Goal: Task Accomplishment & Management: Complete application form

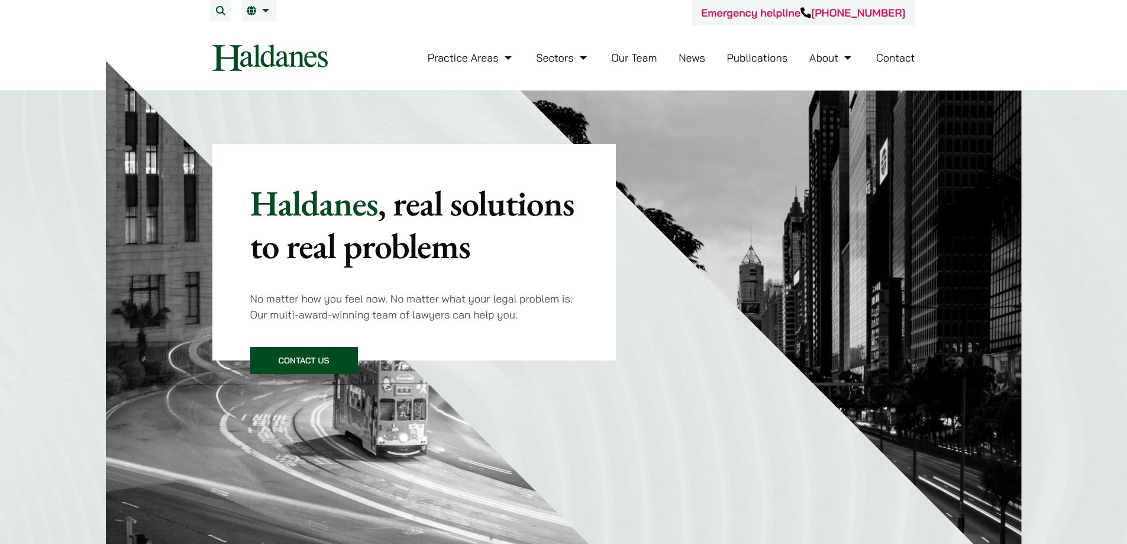
click at [641, 59] on link "Our Team" at bounding box center [634, 58] width 46 height 14
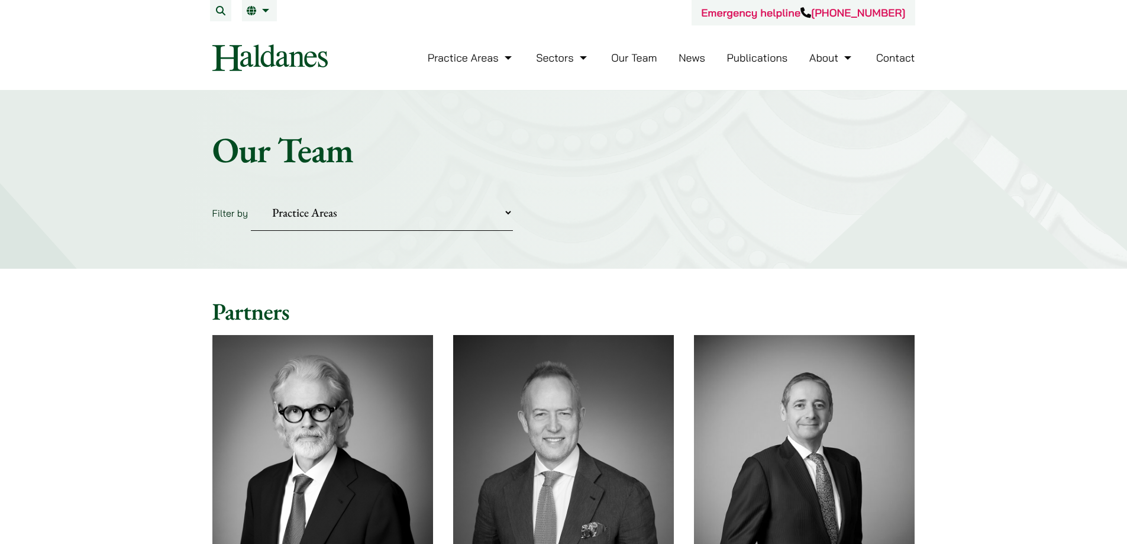
click at [281, 202] on select "Practice Areas Antitrust and Competition Civil Litigation & Dispute Resolution …" at bounding box center [382, 213] width 262 height 36
click at [251, 195] on select "Practice Areas Antitrust and Competition Civil Litigation & Dispute Resolution …" at bounding box center [382, 213] width 262 height 36
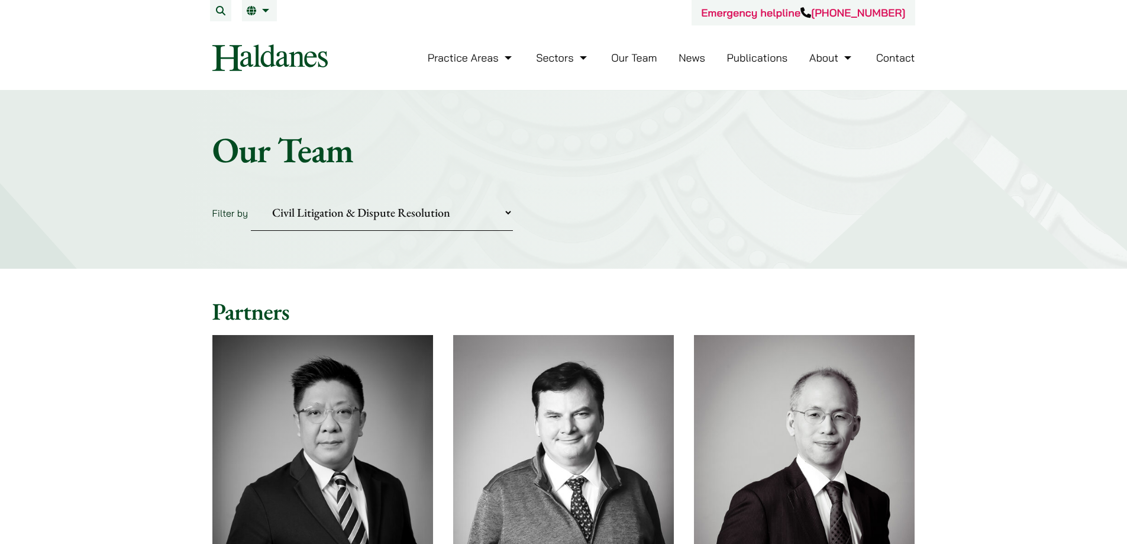
click at [326, 213] on select "Practice Areas Antitrust and Competition Civil Litigation & Dispute Resolution …" at bounding box center [382, 213] width 262 height 36
click at [251, 195] on select "Practice Areas Antitrust and Competition Civil Litigation & Dispute Resolution …" at bounding box center [382, 213] width 262 height 36
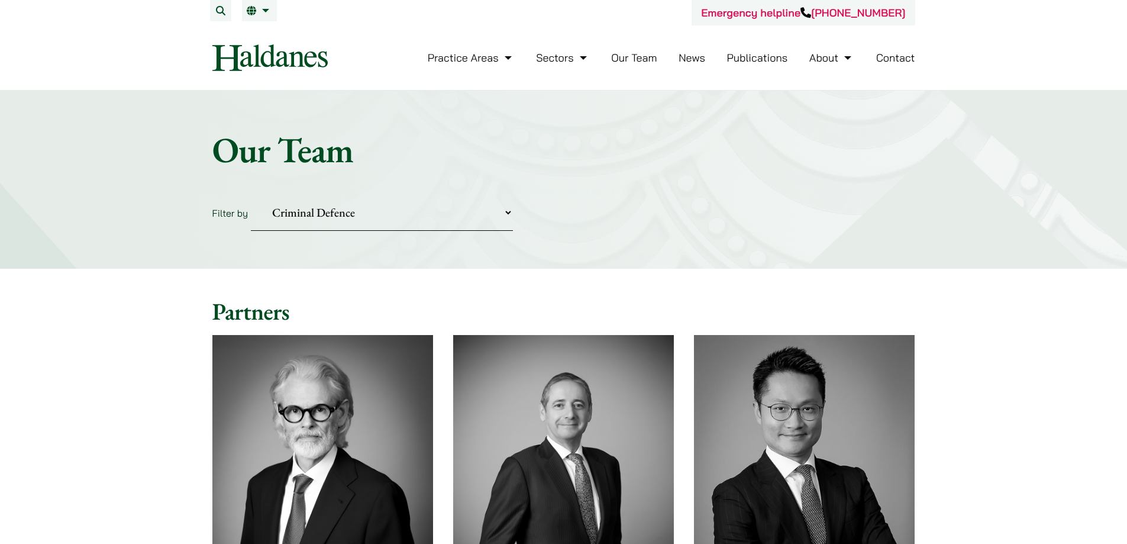
click at [390, 209] on select "Practice Areas Antitrust and Competition Civil Litigation & Dispute Resolution …" at bounding box center [382, 213] width 262 height 36
click at [251, 195] on select "Practice Areas Antitrust and Competition Civil Litigation & Dispute Resolution …" at bounding box center [382, 213] width 262 height 36
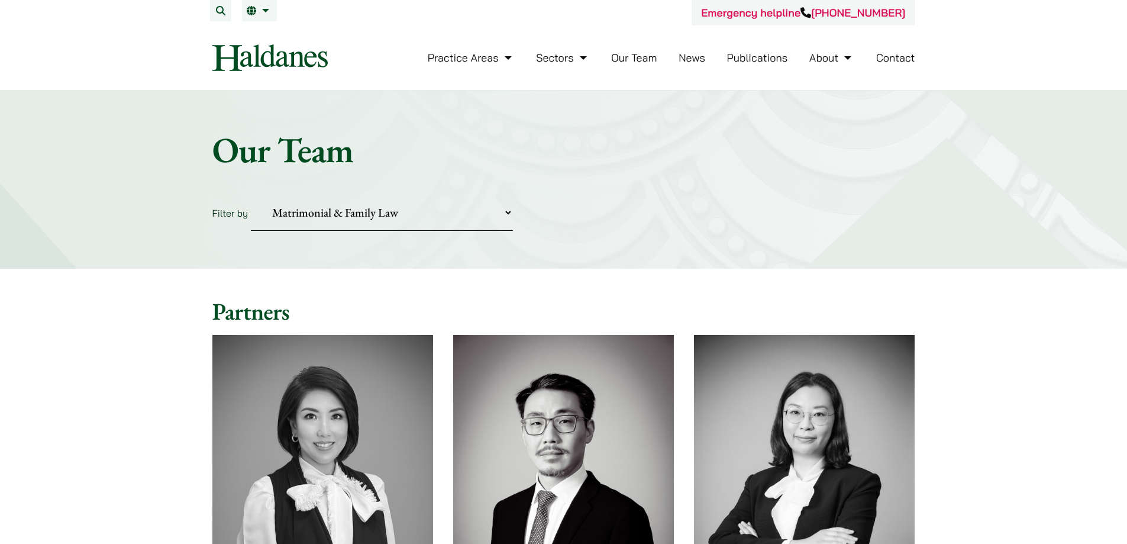
click at [371, 218] on select "Practice Areas Antitrust and Competition Civil Litigation & Dispute Resolution …" at bounding box center [382, 213] width 262 height 36
select select "securities-regulatory-disciplinary-matters"
click at [251, 195] on select "Practice Areas Antitrust and Competition Civil Litigation & Dispute Resolution …" at bounding box center [382, 213] width 262 height 36
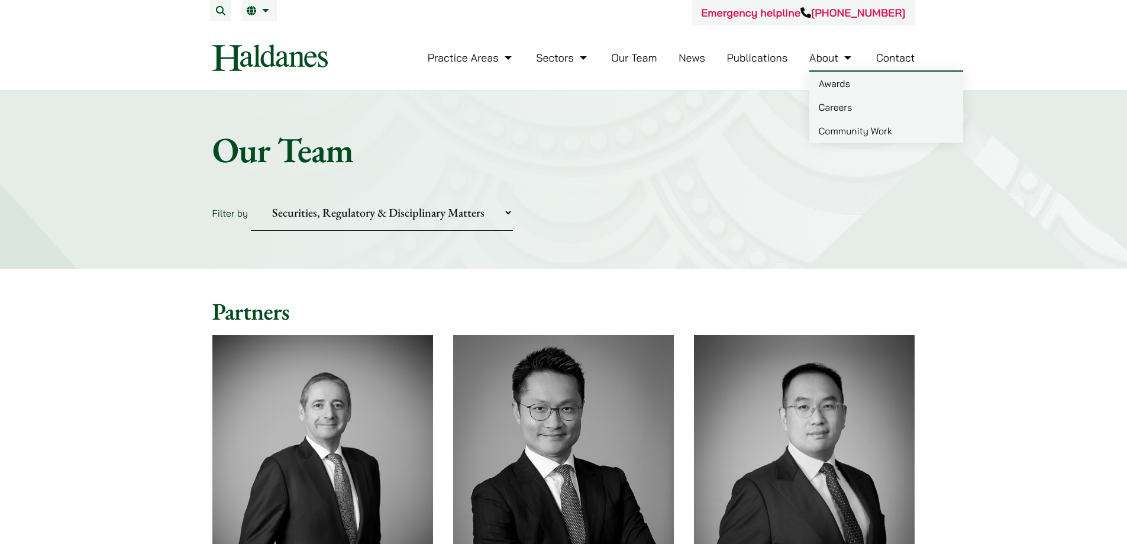
click at [836, 102] on link "Careers" at bounding box center [886, 107] width 154 height 24
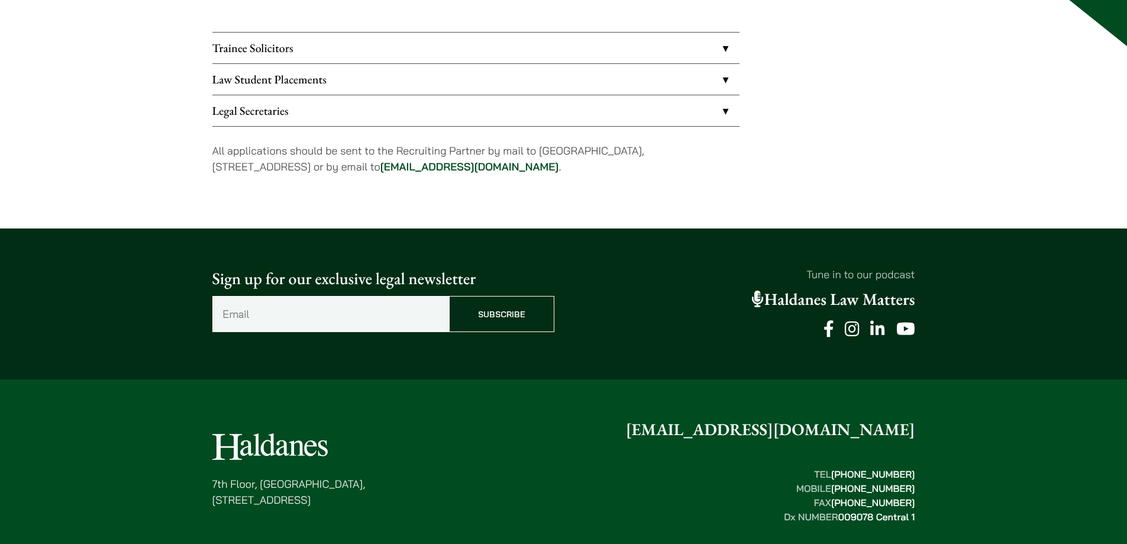
scroll to position [141, 0]
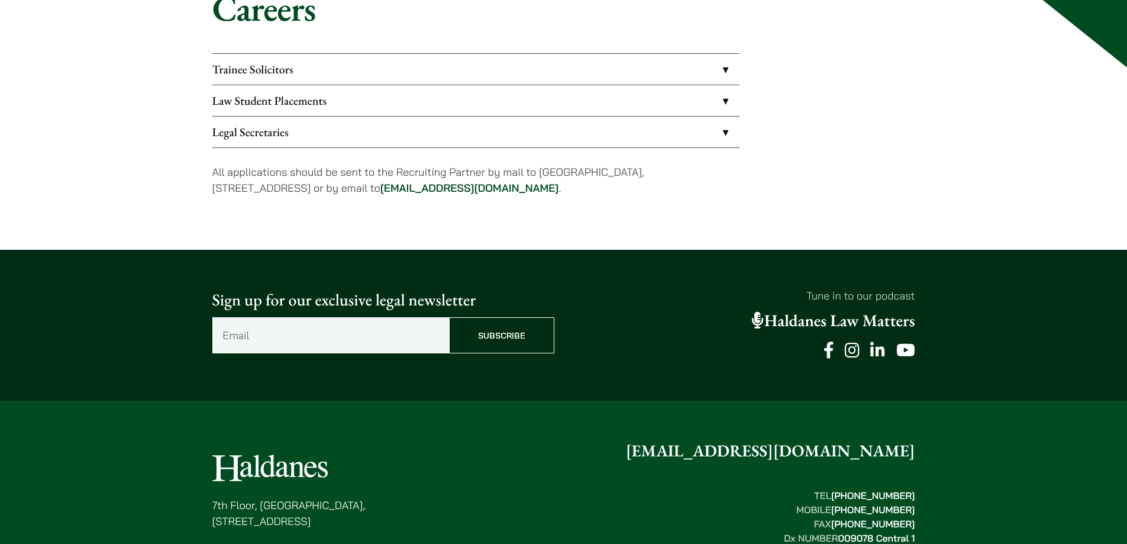
click at [353, 131] on link "Legal Secretaries" at bounding box center [475, 132] width 527 height 31
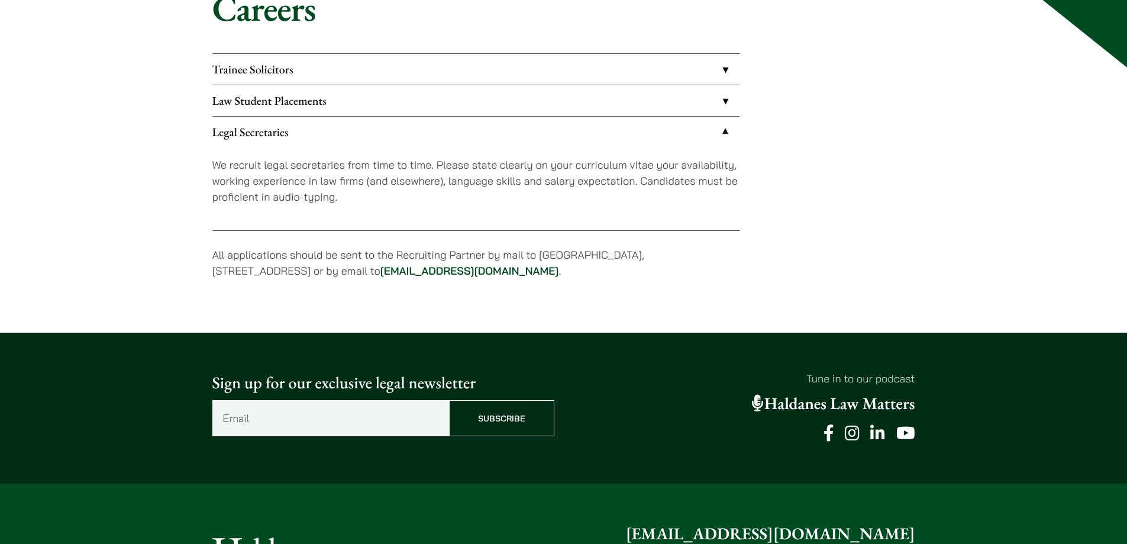
click at [383, 70] on link "Trainee Solicitors" at bounding box center [475, 69] width 527 height 31
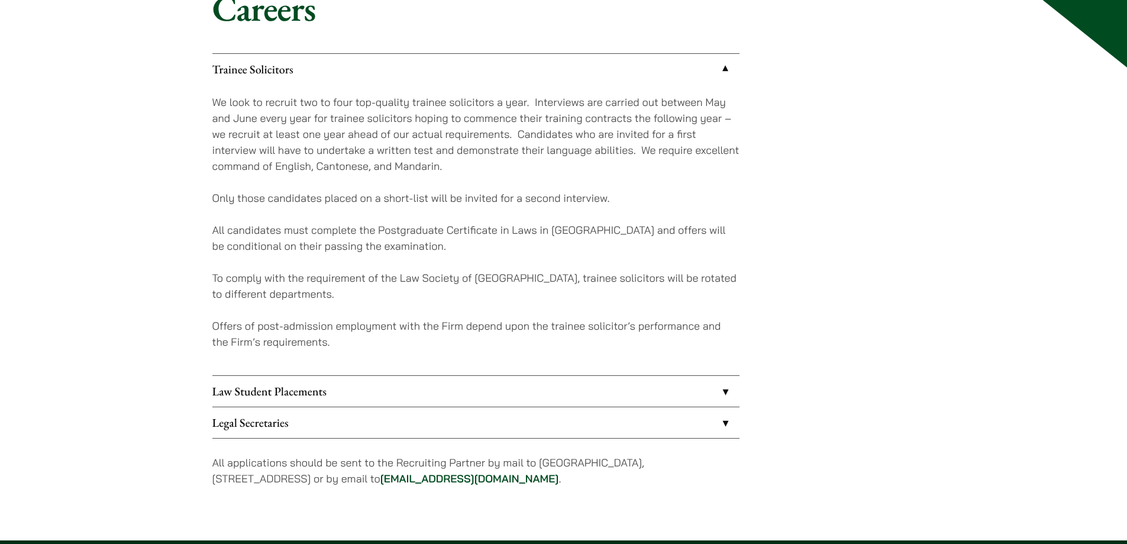
click at [420, 378] on link "Law Student Placements" at bounding box center [475, 391] width 527 height 31
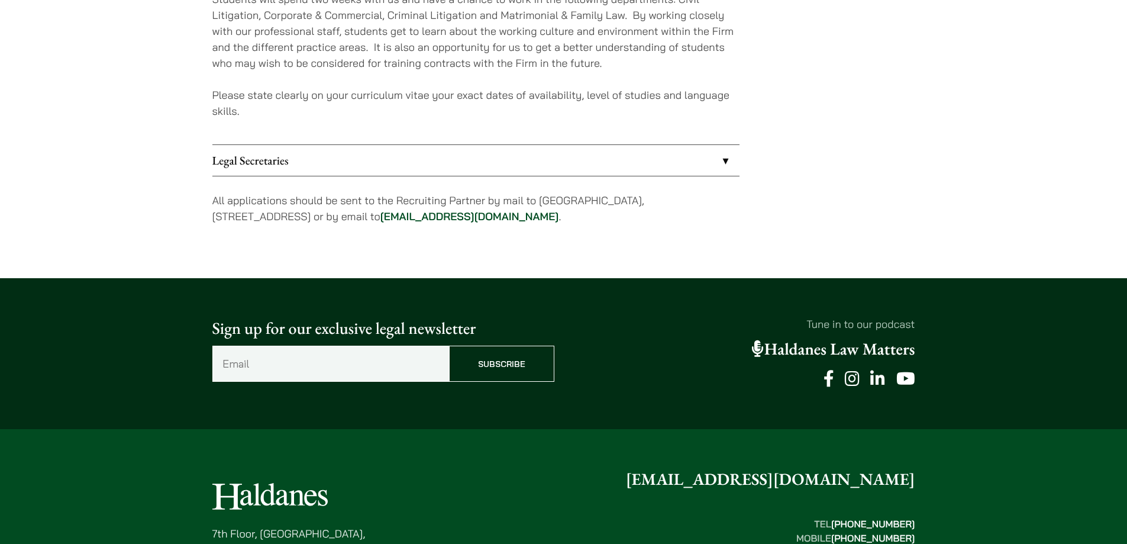
scroll to position [378, 0]
